Goal: Task Accomplishment & Management: Manage account settings

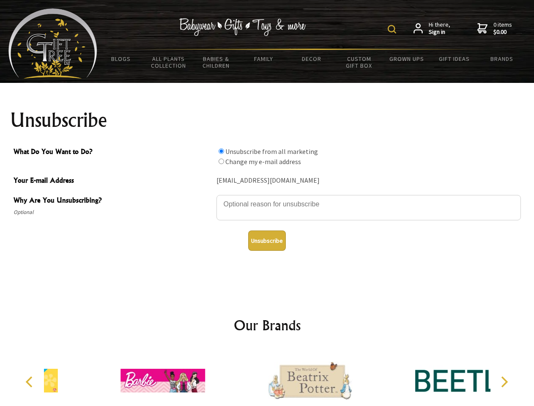
click at [394, 29] on img at bounding box center [392, 29] width 8 height 8
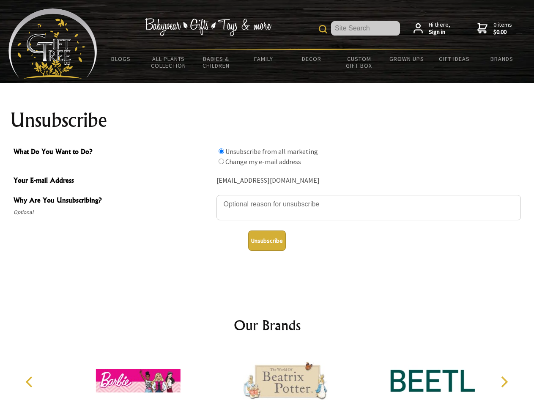
click at [267, 198] on textarea "Why Are You Unsubscribing?" at bounding box center [369, 207] width 305 height 25
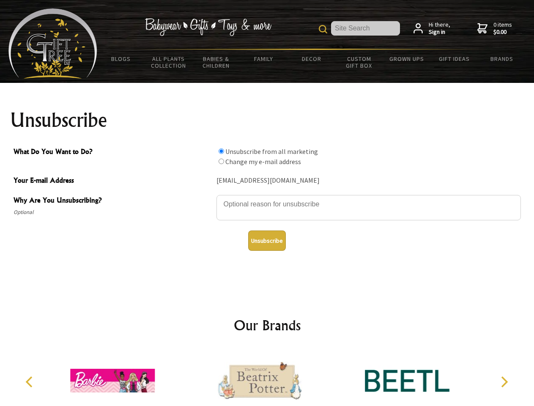
click at [221, 151] on input "What Do You Want to Do?" at bounding box center [222, 152] width 6 height 6
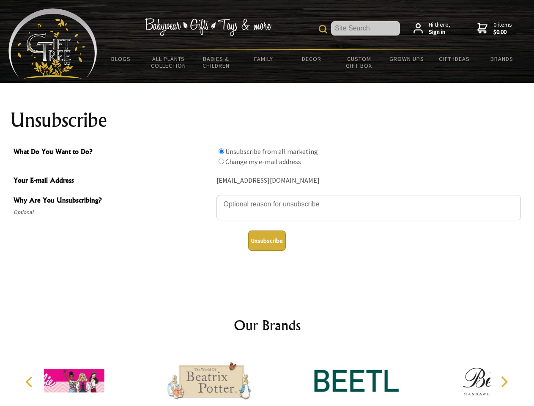
click at [221, 161] on input "What Do You Want to Do?" at bounding box center [222, 162] width 6 height 6
radio input "true"
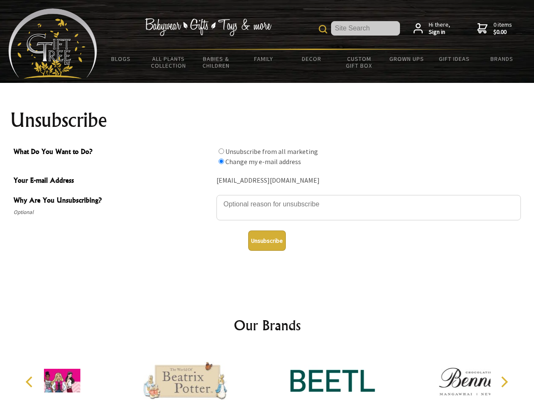
click at [267, 241] on button "Unsubscribe" at bounding box center [267, 241] width 38 height 20
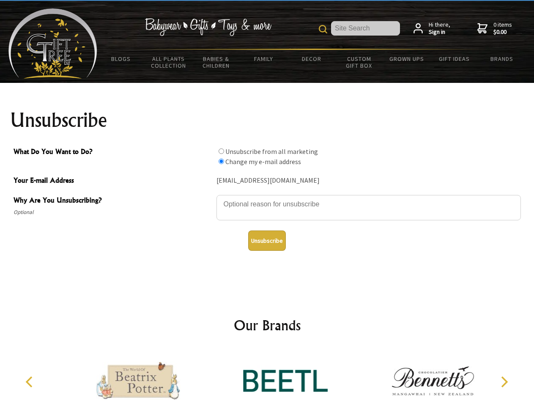
click at [267, 377] on img at bounding box center [285, 380] width 85 height 63
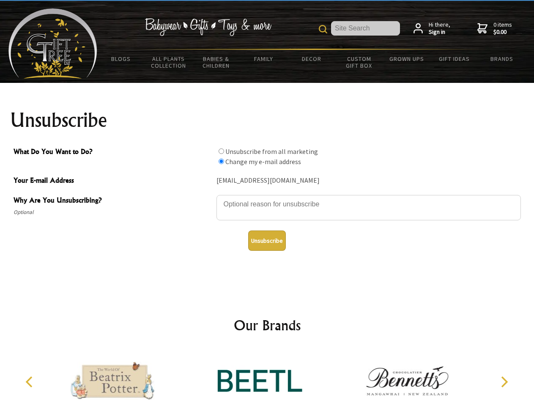
click at [30, 382] on icon "Previous" at bounding box center [30, 382] width 11 height 11
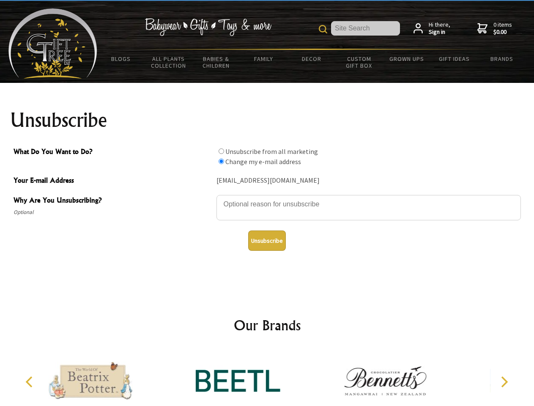
click at [504, 382] on icon "Next" at bounding box center [503, 382] width 11 height 11
